Goal: Transaction & Acquisition: Purchase product/service

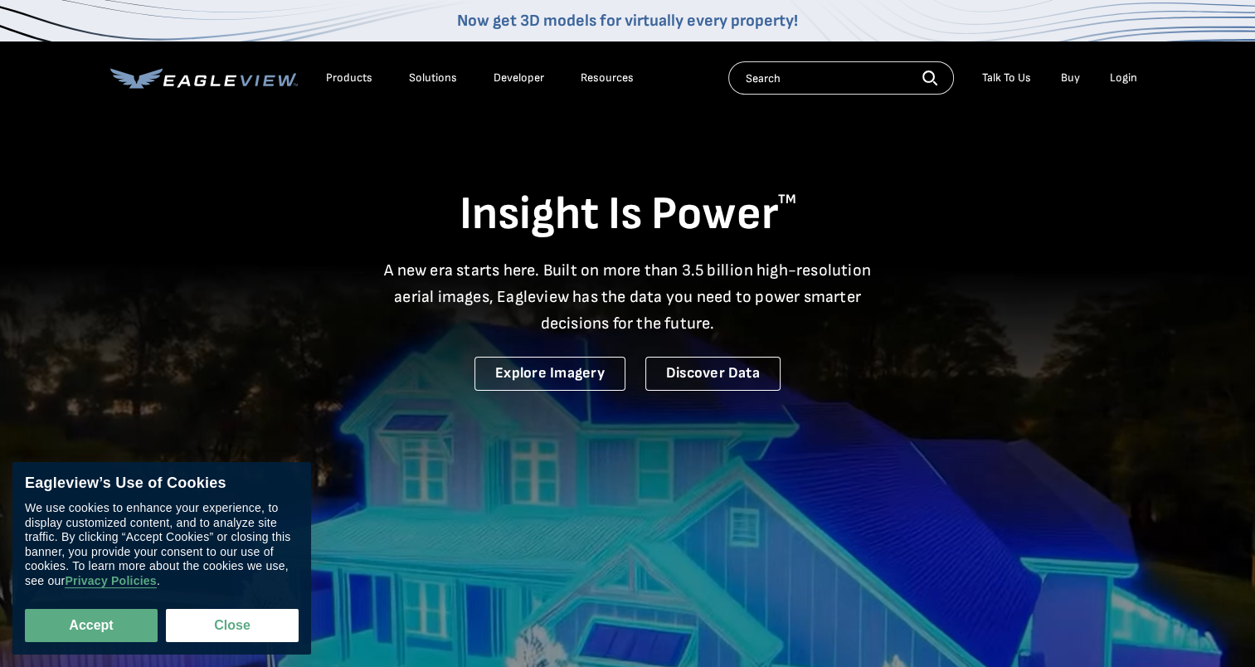
drag, startPoint x: 0, startPoint y: 0, endPoint x: 1128, endPoint y: 84, distance: 1130.8
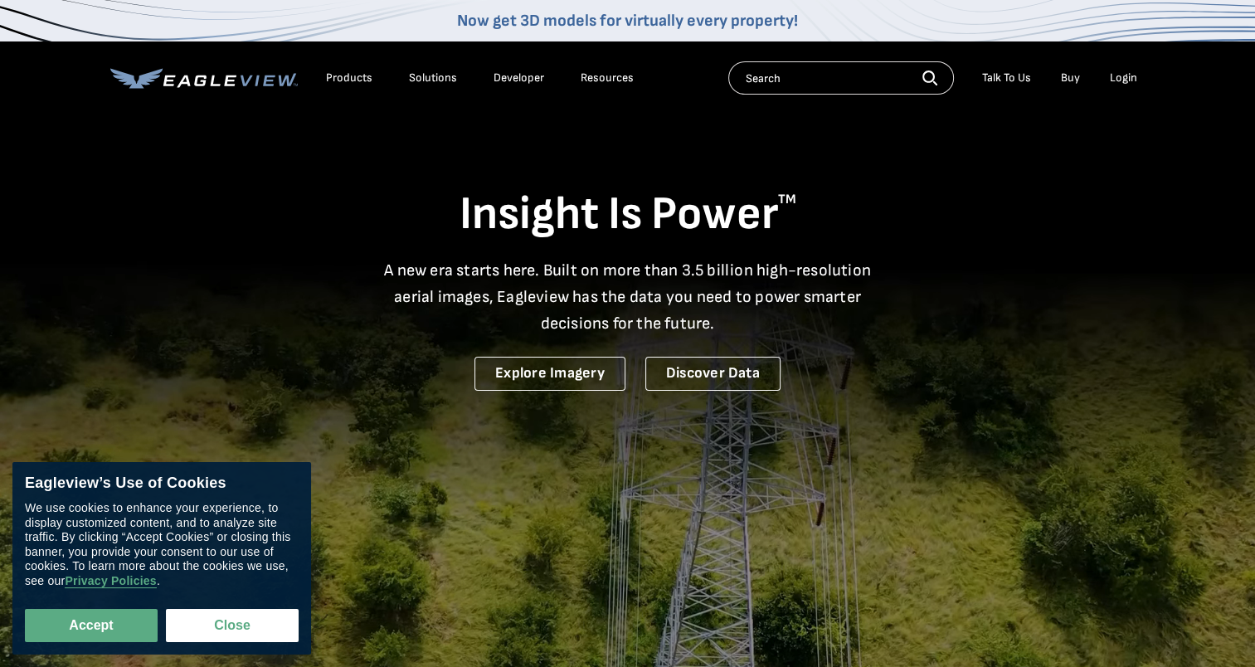
click at [1128, 84] on div "Login" at bounding box center [1123, 78] width 27 height 15
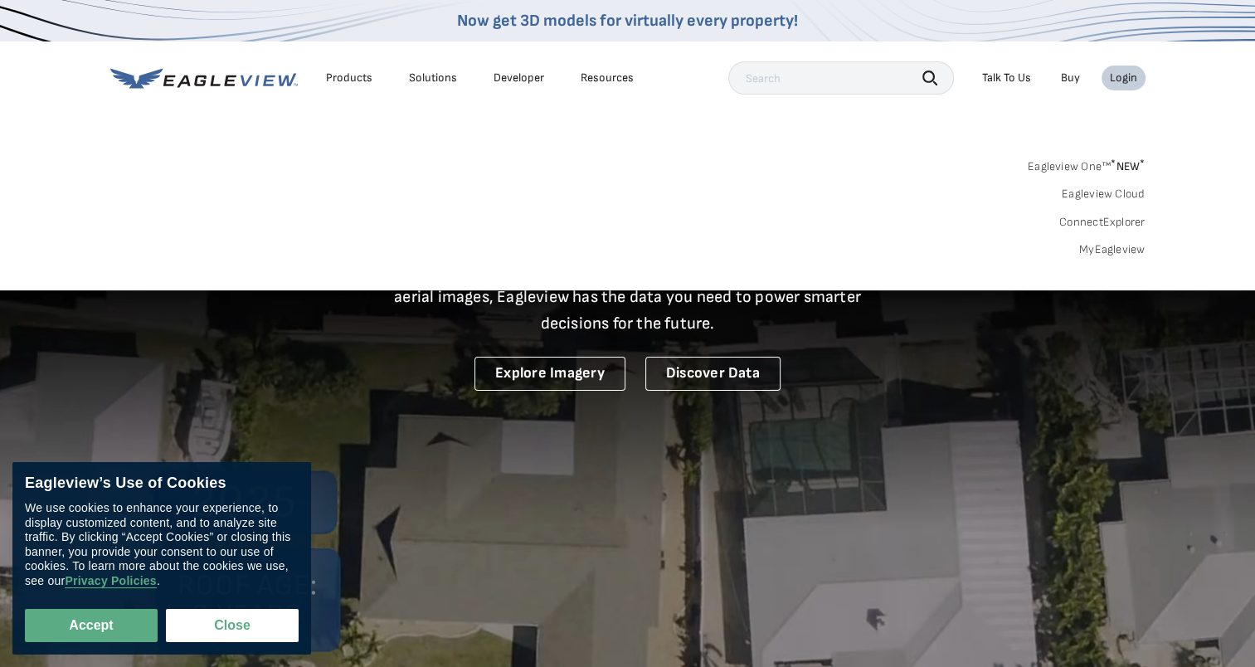
click at [1105, 249] on link "MyEagleview" at bounding box center [1113, 249] width 66 height 15
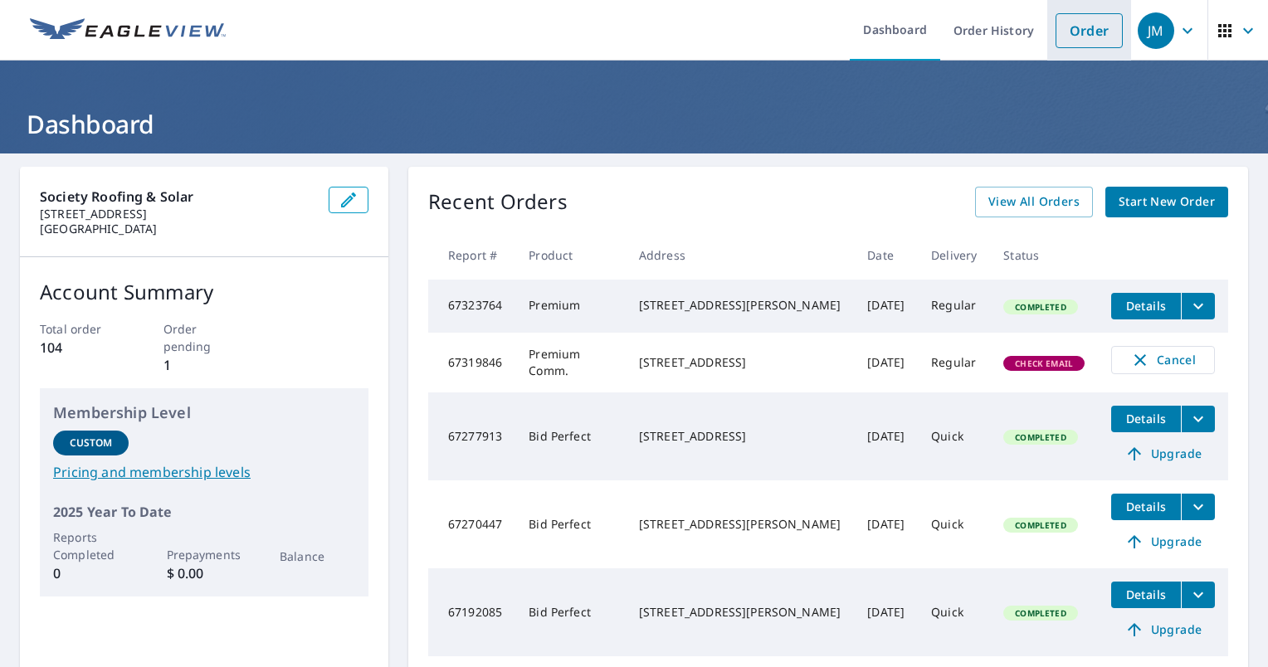
click at [1072, 32] on link "Order" at bounding box center [1088, 30] width 67 height 35
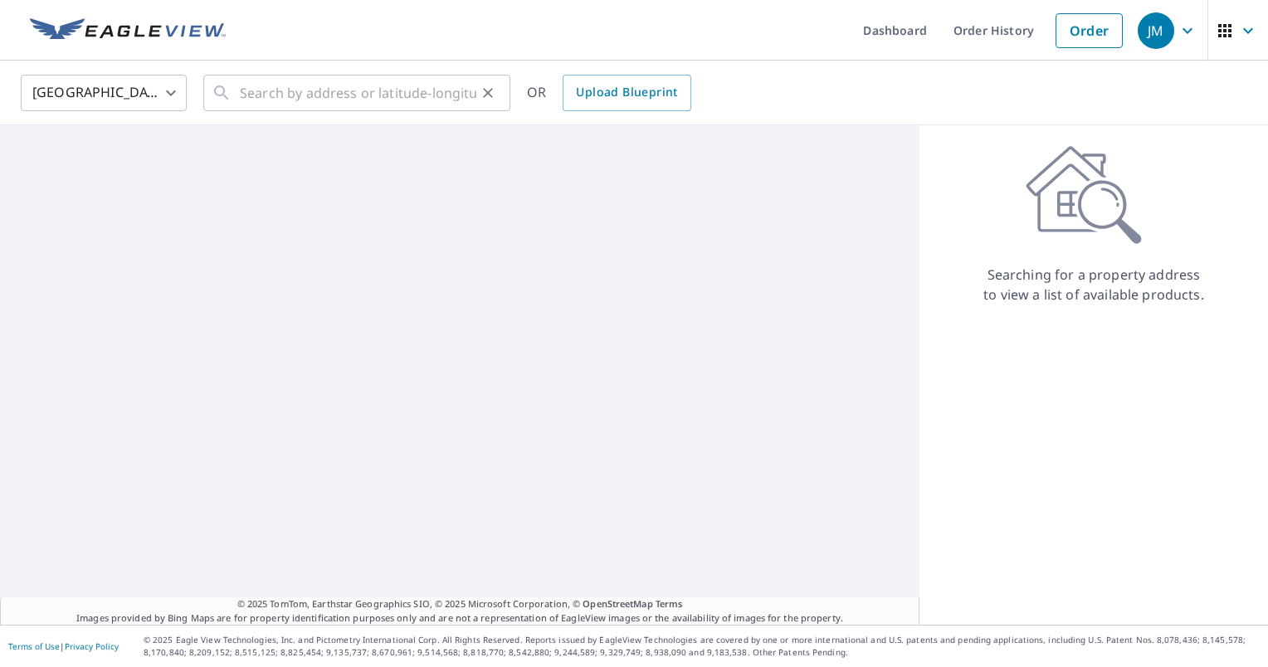
click at [488, 103] on button "Clear" at bounding box center [487, 92] width 23 height 23
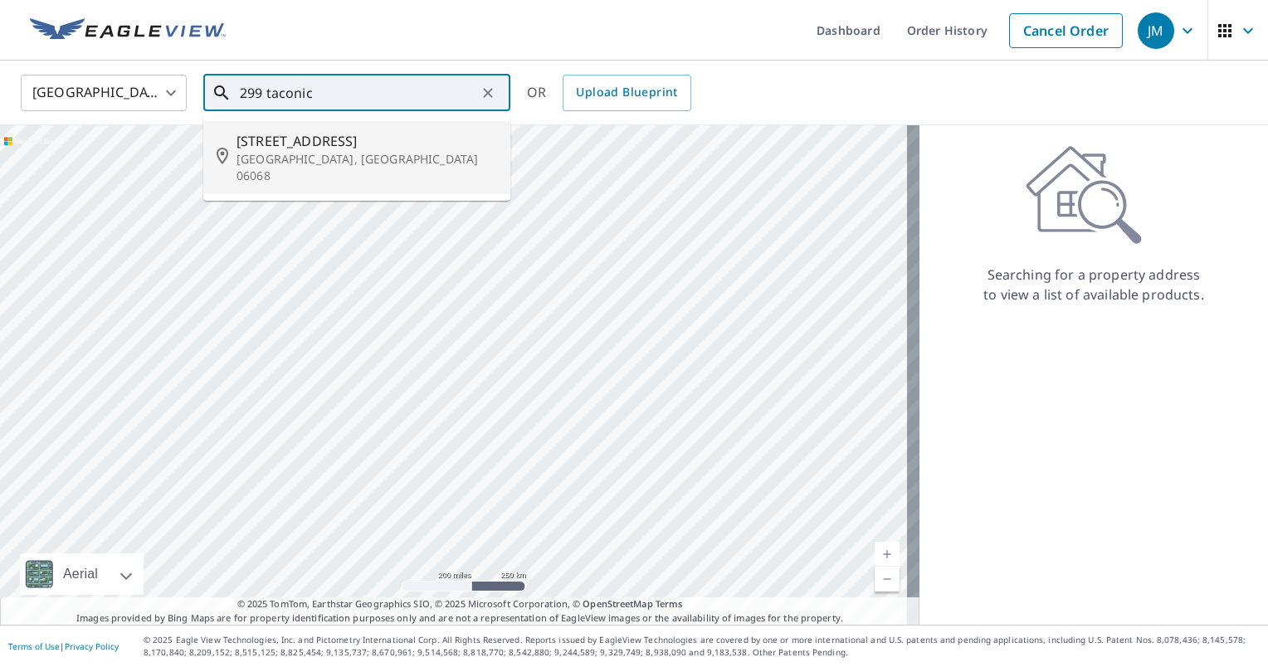
click at [385, 137] on span "[STREET_ADDRESS]" at bounding box center [366, 141] width 261 height 20
type input "[STREET_ADDRESS][PERSON_NAME]"
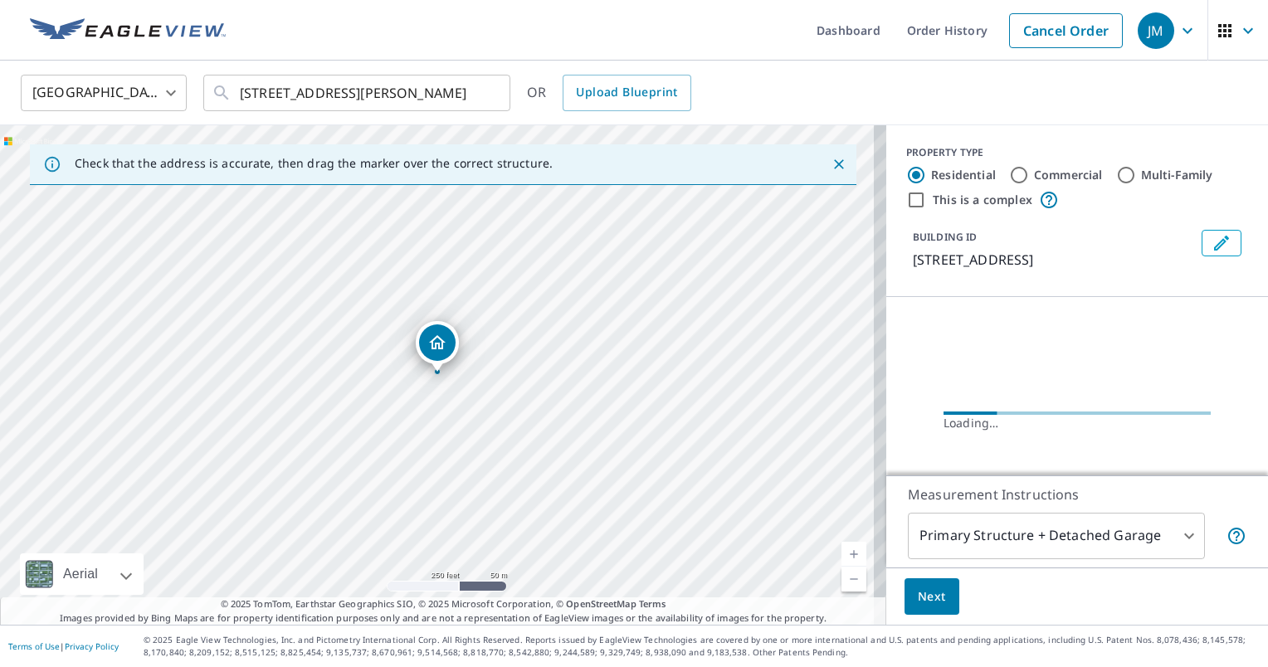
click at [841, 546] on link "Current Level 17, Zoom In" at bounding box center [853, 554] width 25 height 25
click at [841, 546] on link "Current Level 18, Zoom In" at bounding box center [853, 554] width 25 height 25
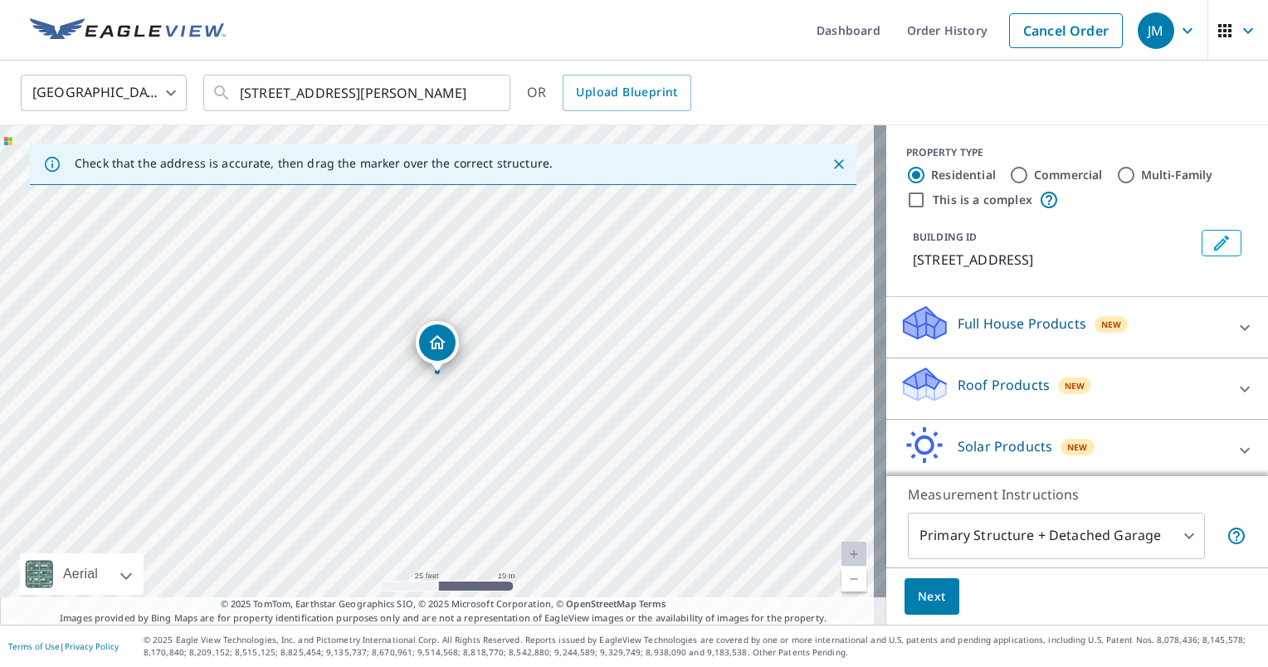
click at [1059, 338] on div "Full House Products New" at bounding box center [1061, 327] width 325 height 47
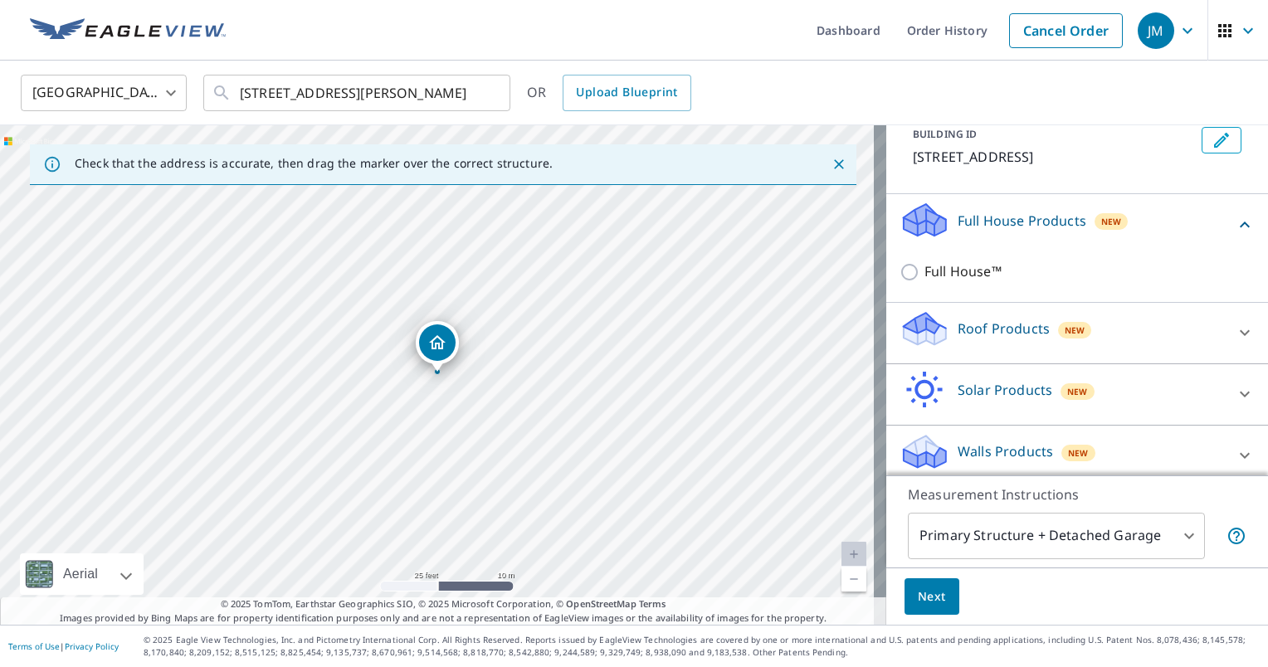
scroll to position [113, 0]
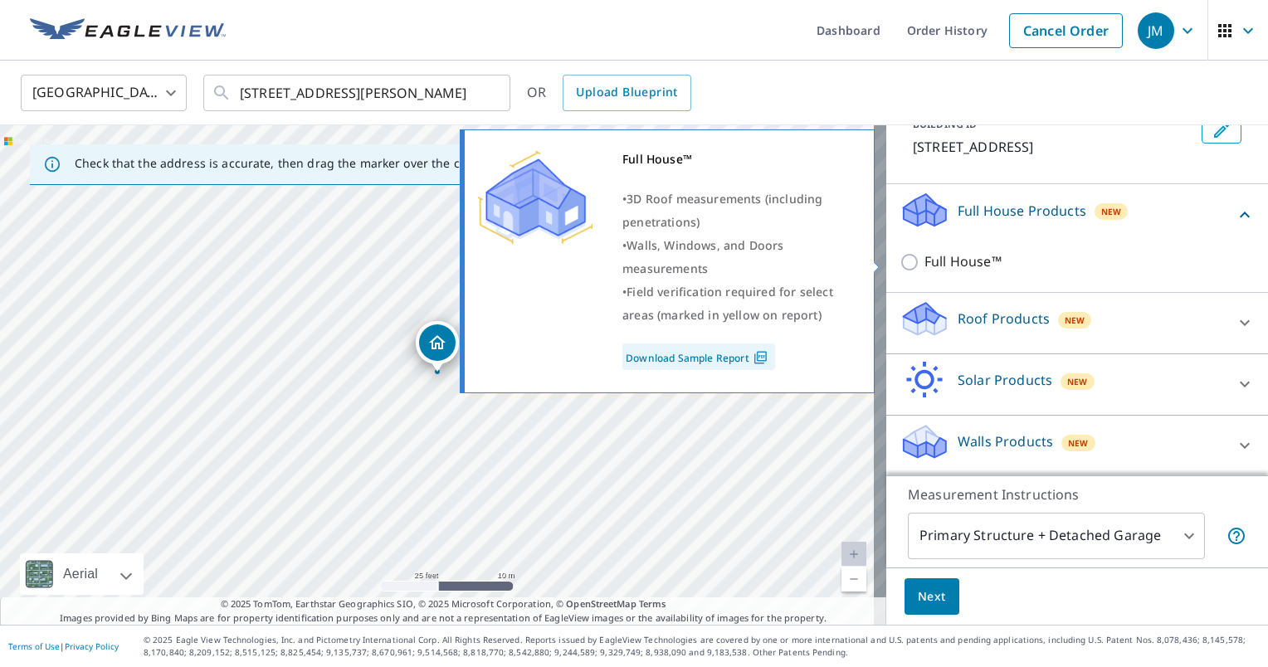
click at [899, 256] on input "Full House™" at bounding box center [911, 262] width 25 height 20
checkbox input "true"
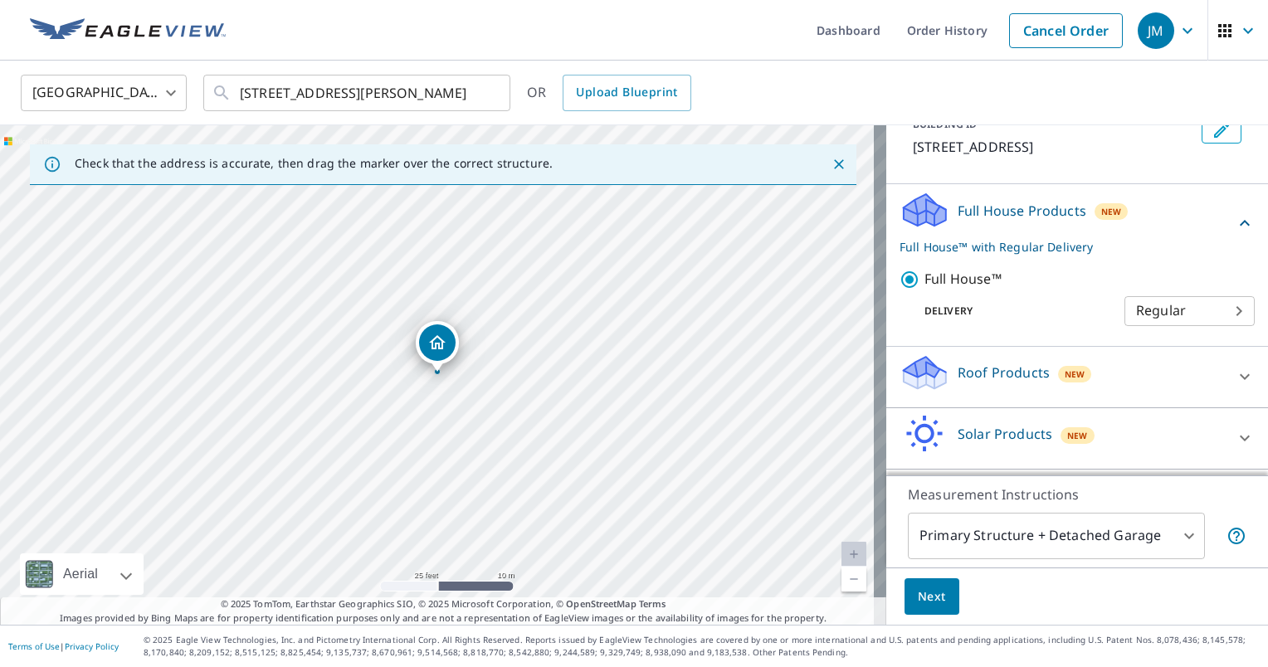
click at [1165, 306] on body "JM JM Dashboard Order History Cancel Order JM [GEOGRAPHIC_DATA] [GEOGRAPHIC_DAT…" at bounding box center [634, 333] width 1268 height 667
click at [1165, 306] on li "Regular" at bounding box center [1164, 310] width 130 height 30
click at [1045, 543] on body "JM JM Dashboard Order History Cancel Order JM [GEOGRAPHIC_DATA] [GEOGRAPHIC_DAT…" at bounding box center [634, 333] width 1268 height 667
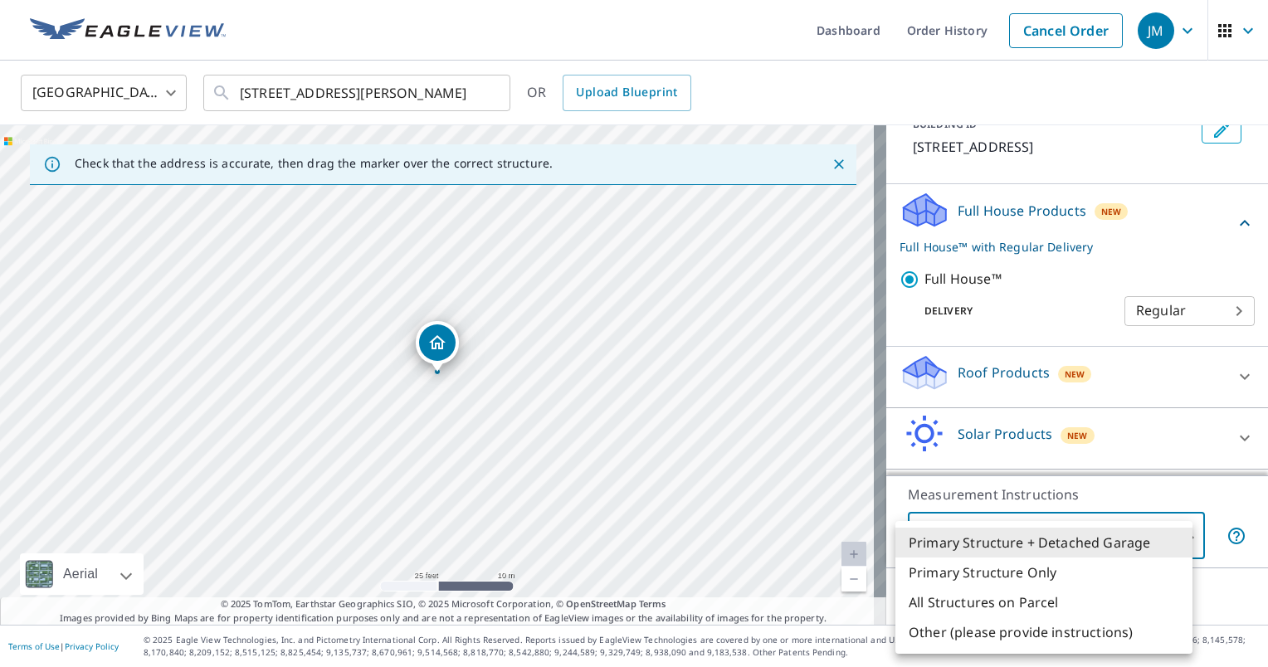
click at [1037, 571] on li "Primary Structure Only" at bounding box center [1043, 573] width 297 height 30
type input "2"
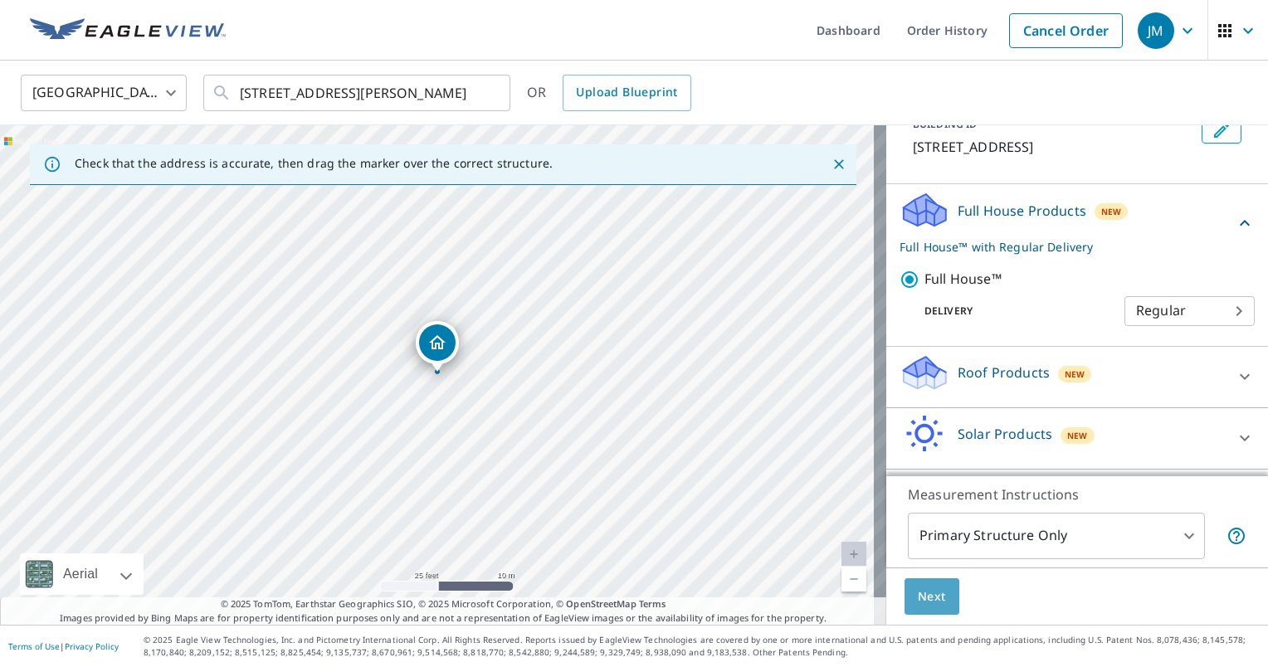
click at [918, 599] on span "Next" at bounding box center [932, 597] width 28 height 21
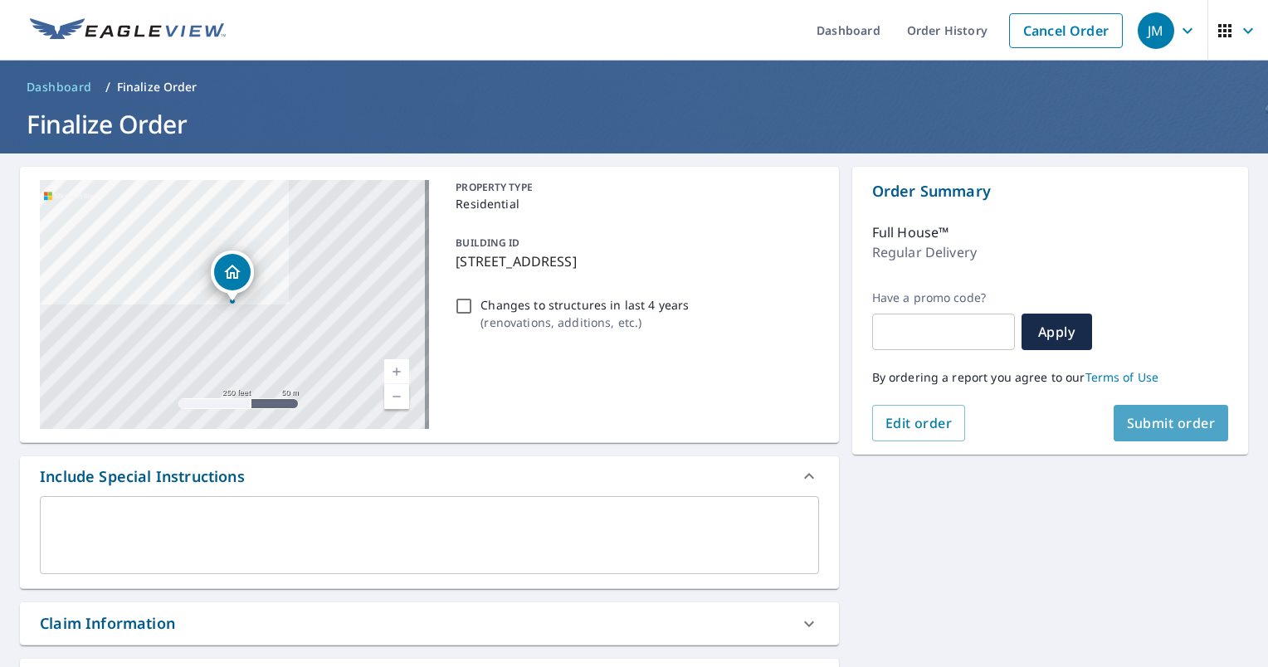
click at [1138, 430] on span "Submit order" at bounding box center [1171, 423] width 89 height 18
